Goal: Check status: Check status

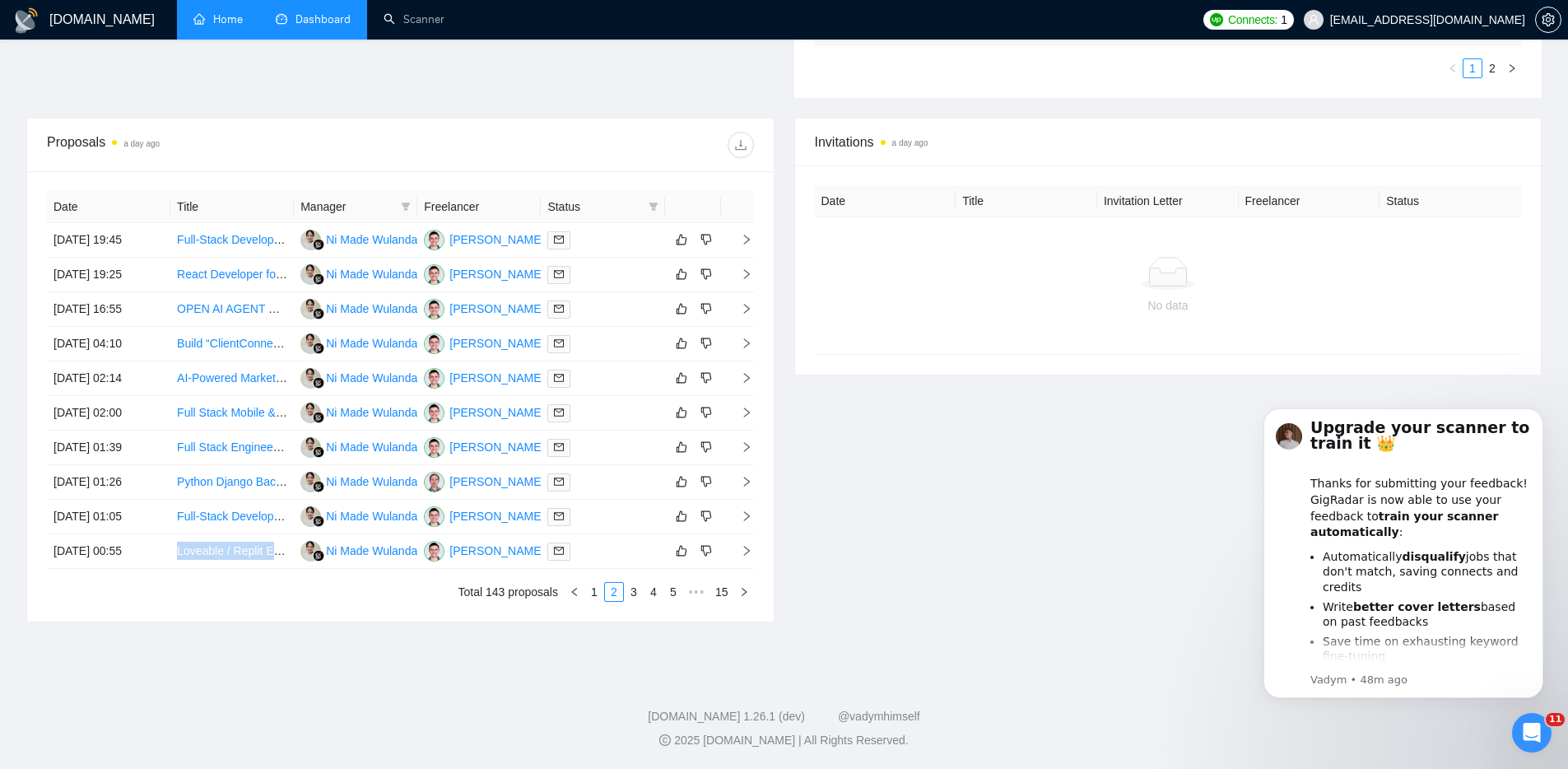
click at [234, 21] on link "Home" at bounding box center [218, 20] width 49 height 14
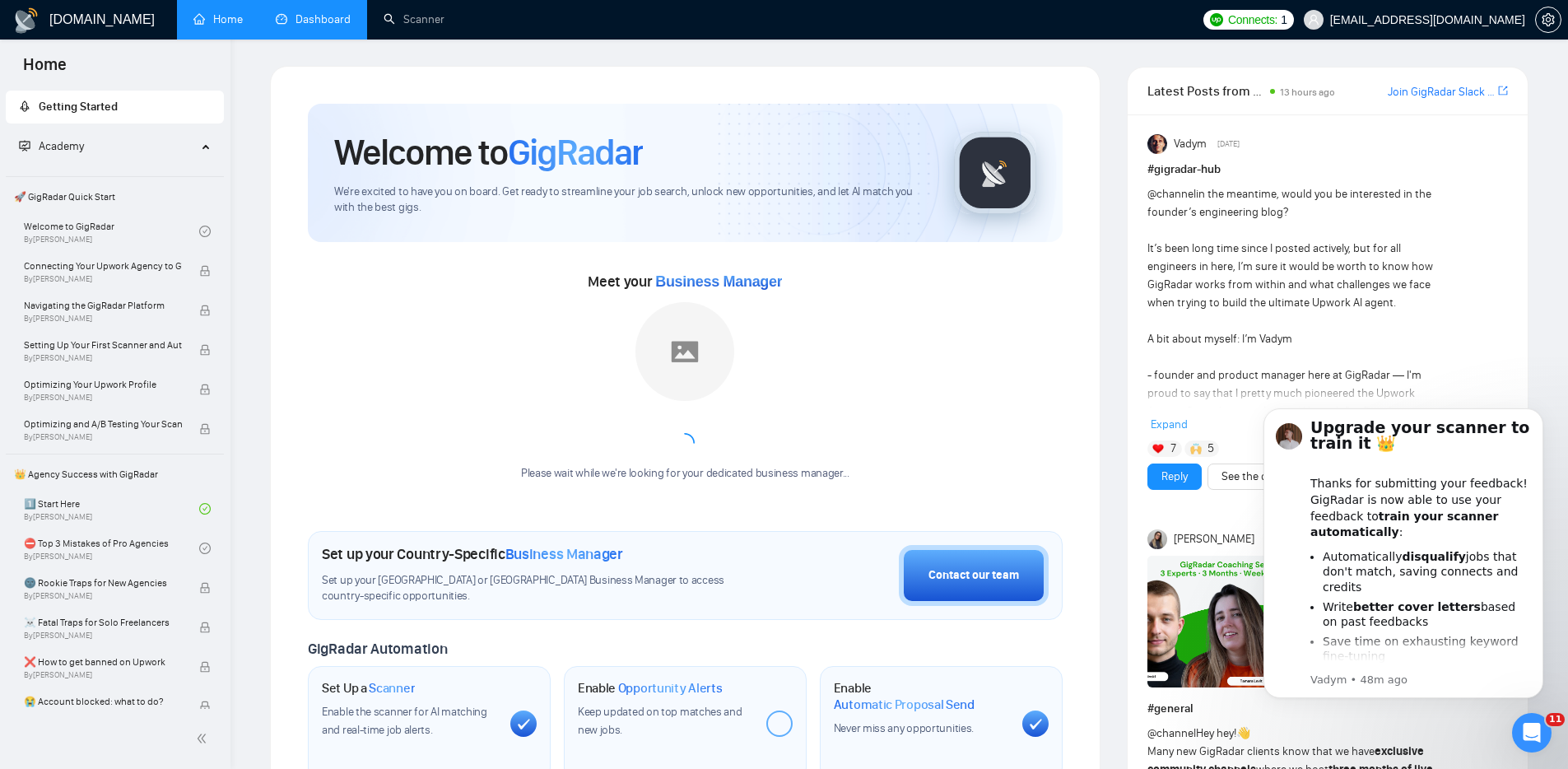
click at [337, 27] on link "Dashboard" at bounding box center [313, 20] width 75 height 14
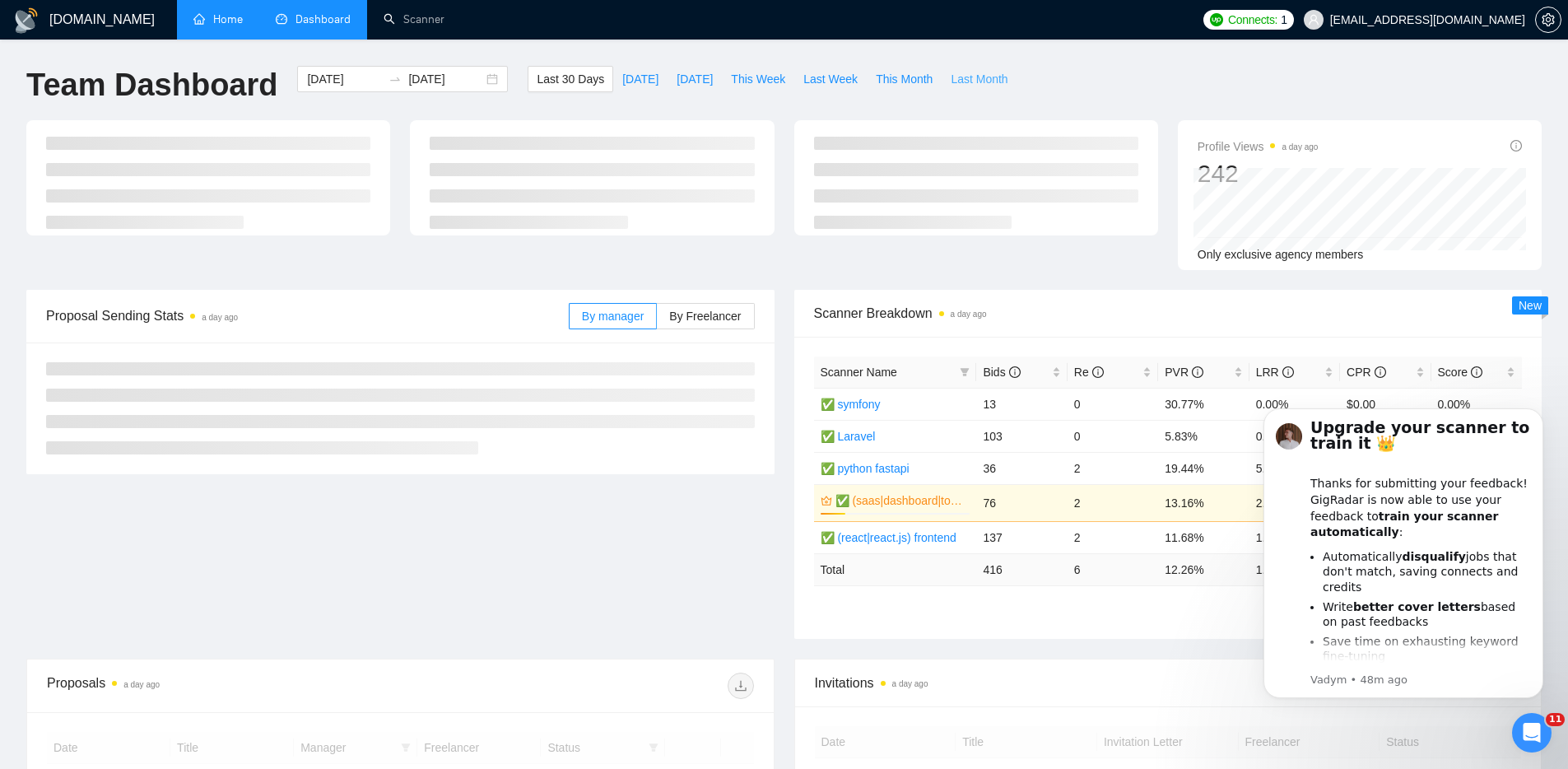
click at [998, 79] on span "Last Month" at bounding box center [979, 79] width 57 height 18
type input "[DATE]"
